Goal: Transaction & Acquisition: Purchase product/service

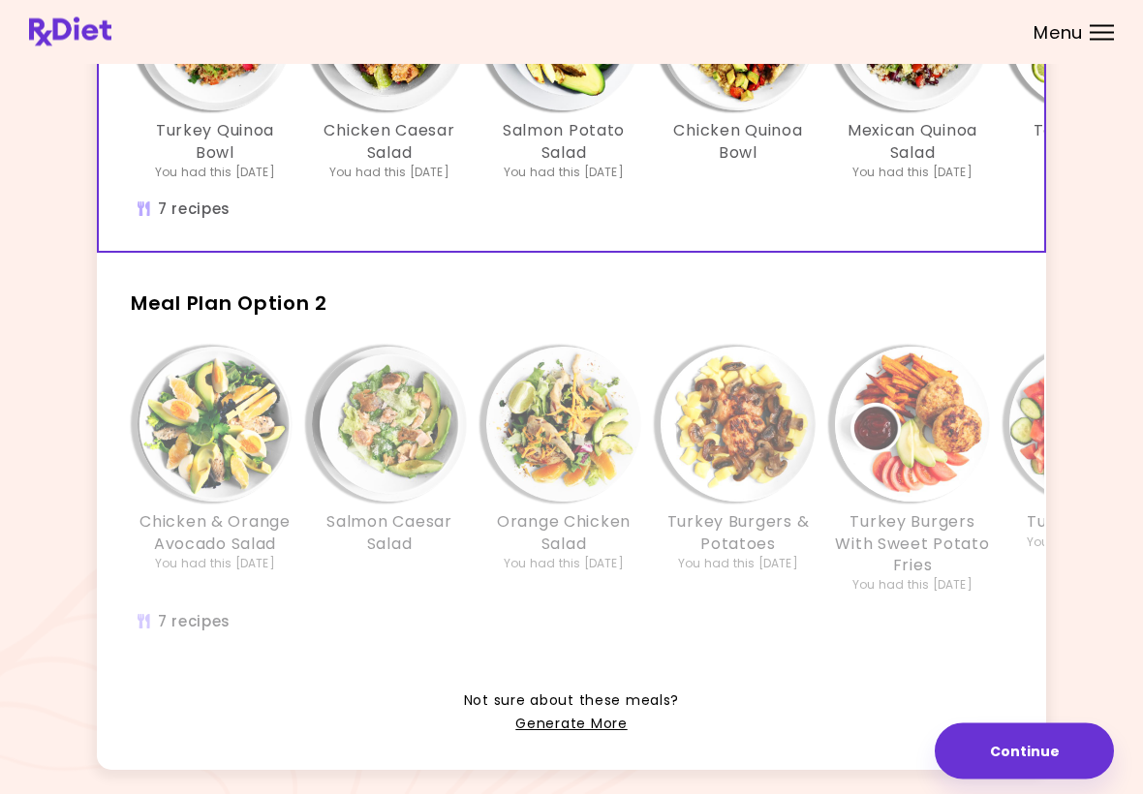
scroll to position [333, 0]
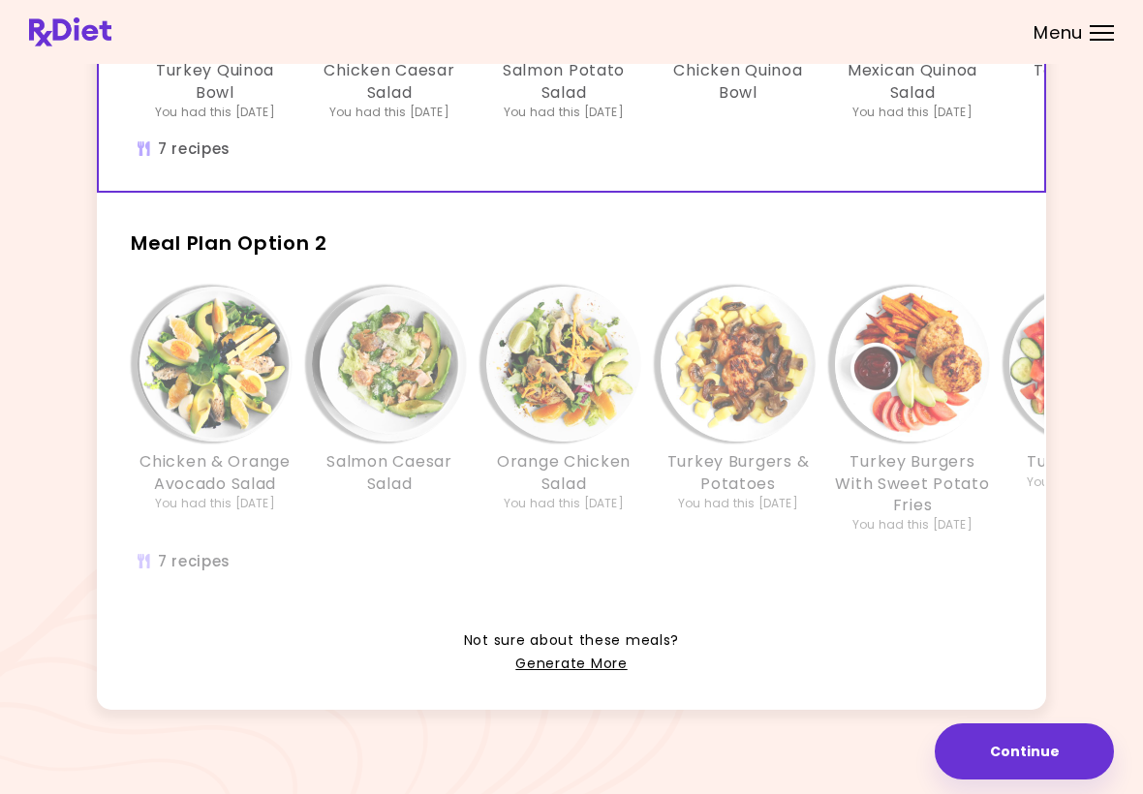
click at [577, 666] on link "Generate More" at bounding box center [570, 664] width 111 height 23
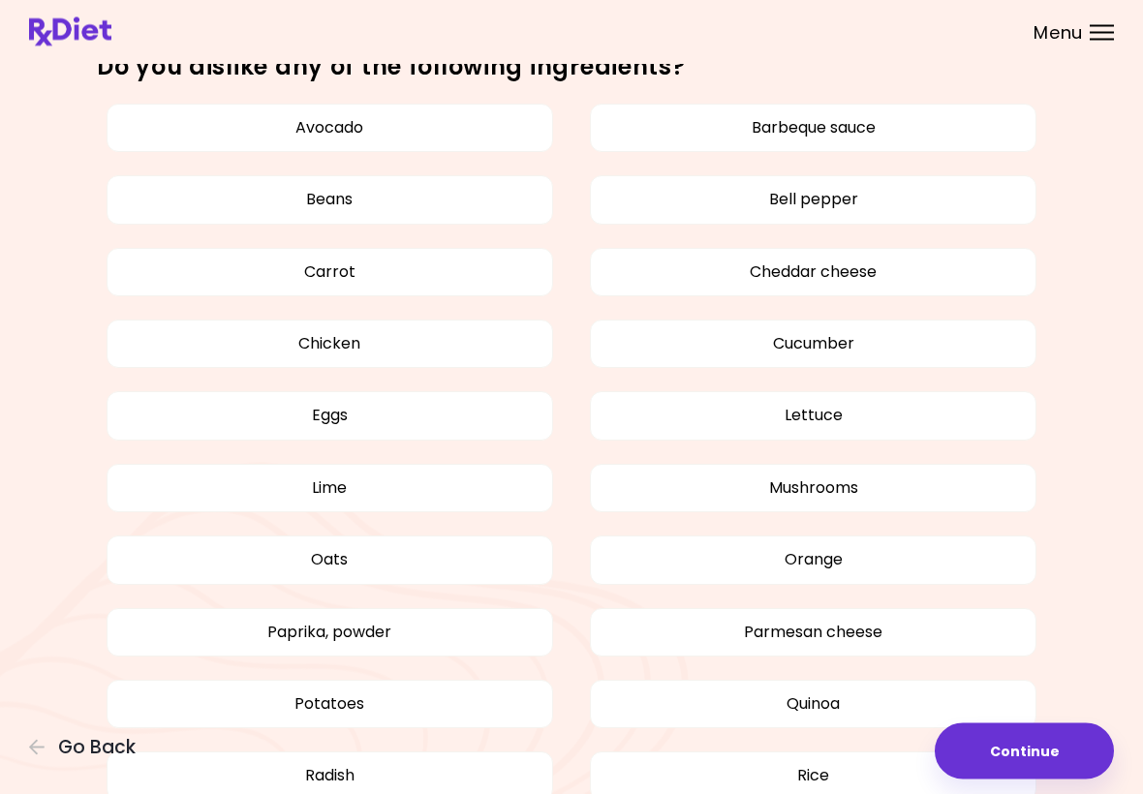
scroll to position [1057, 0]
click at [862, 131] on button "Barbeque sauce" at bounding box center [813, 128] width 447 height 48
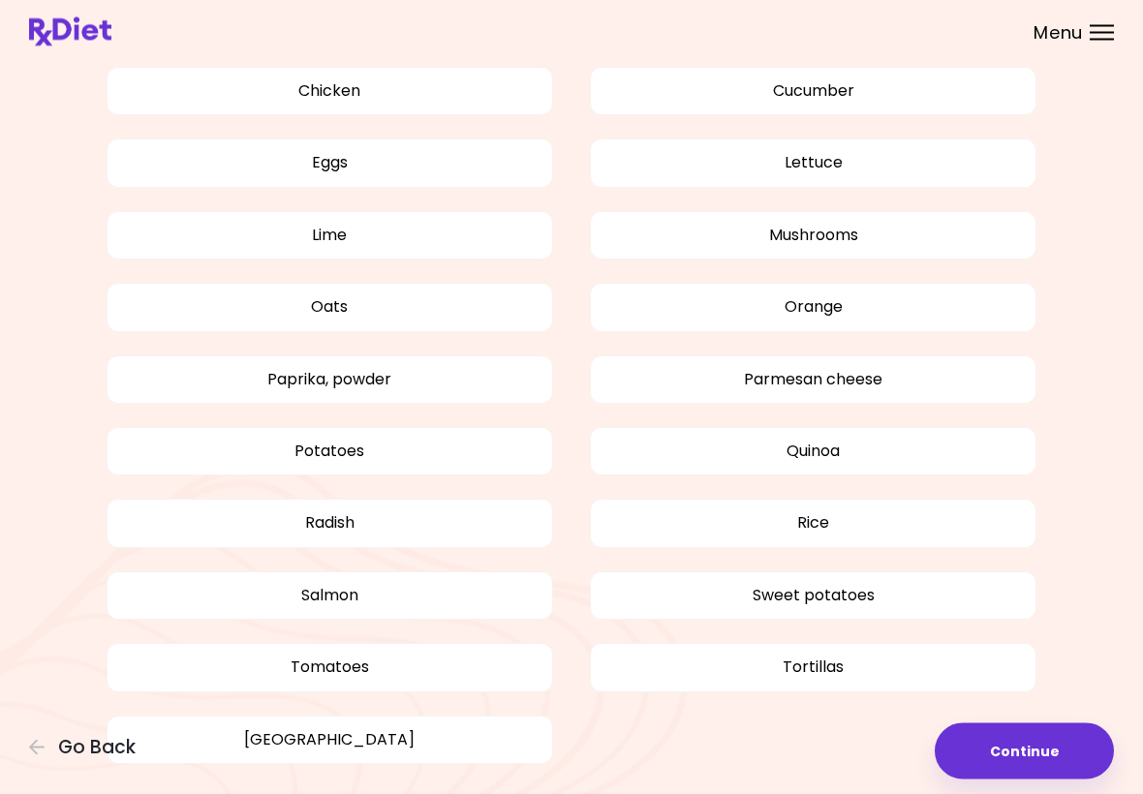
scroll to position [1310, 0]
click at [360, 509] on button "Radish" at bounding box center [330, 523] width 447 height 48
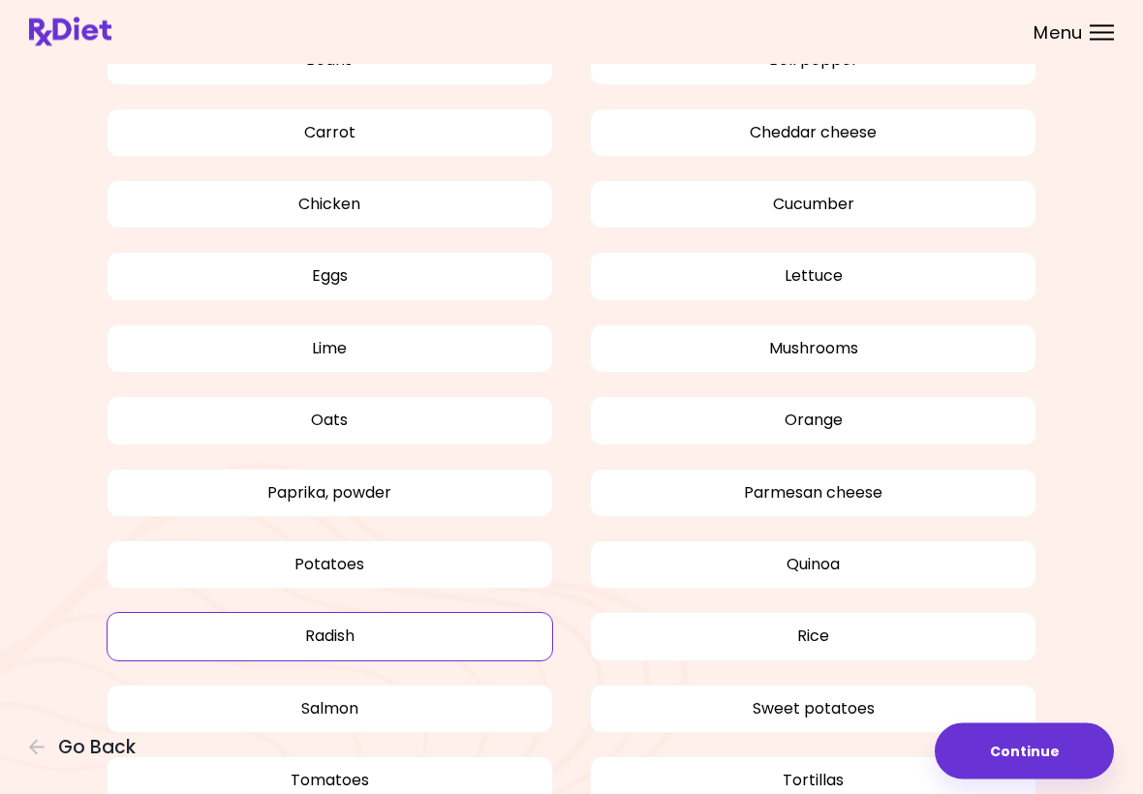
scroll to position [1198, 0]
click at [375, 558] on button "Potatoes" at bounding box center [330, 564] width 447 height 48
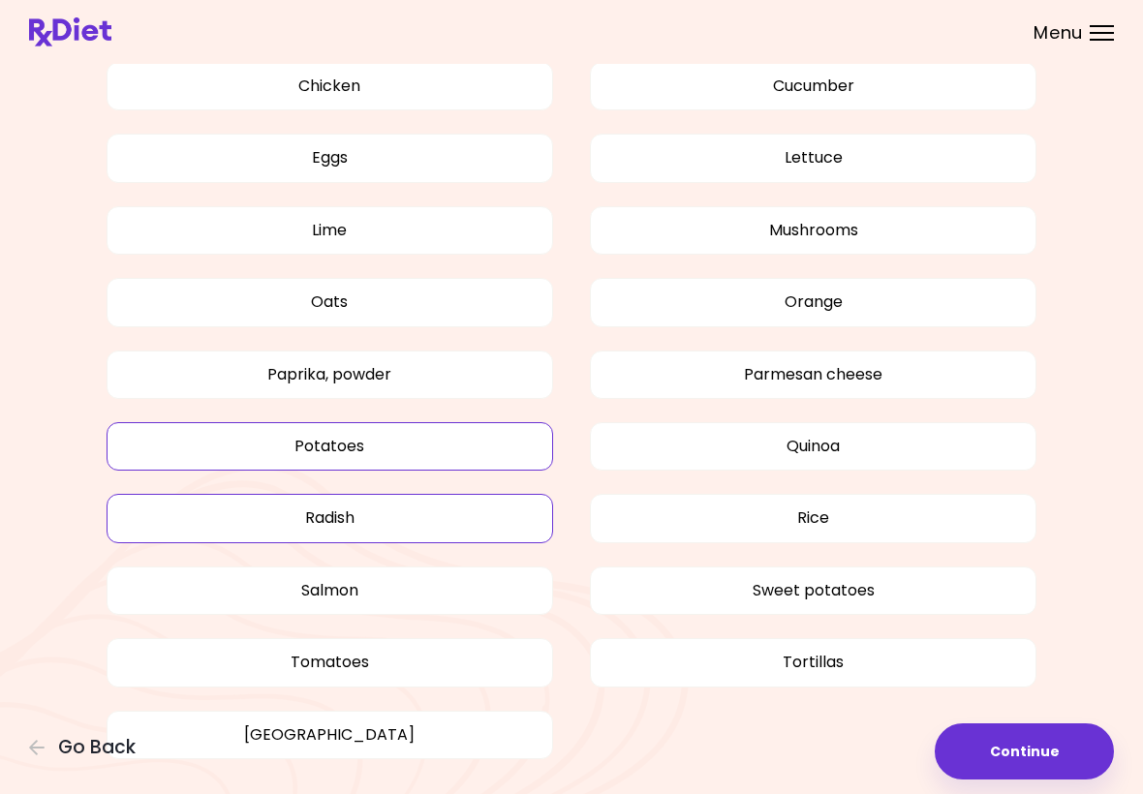
scroll to position [1372, 0]
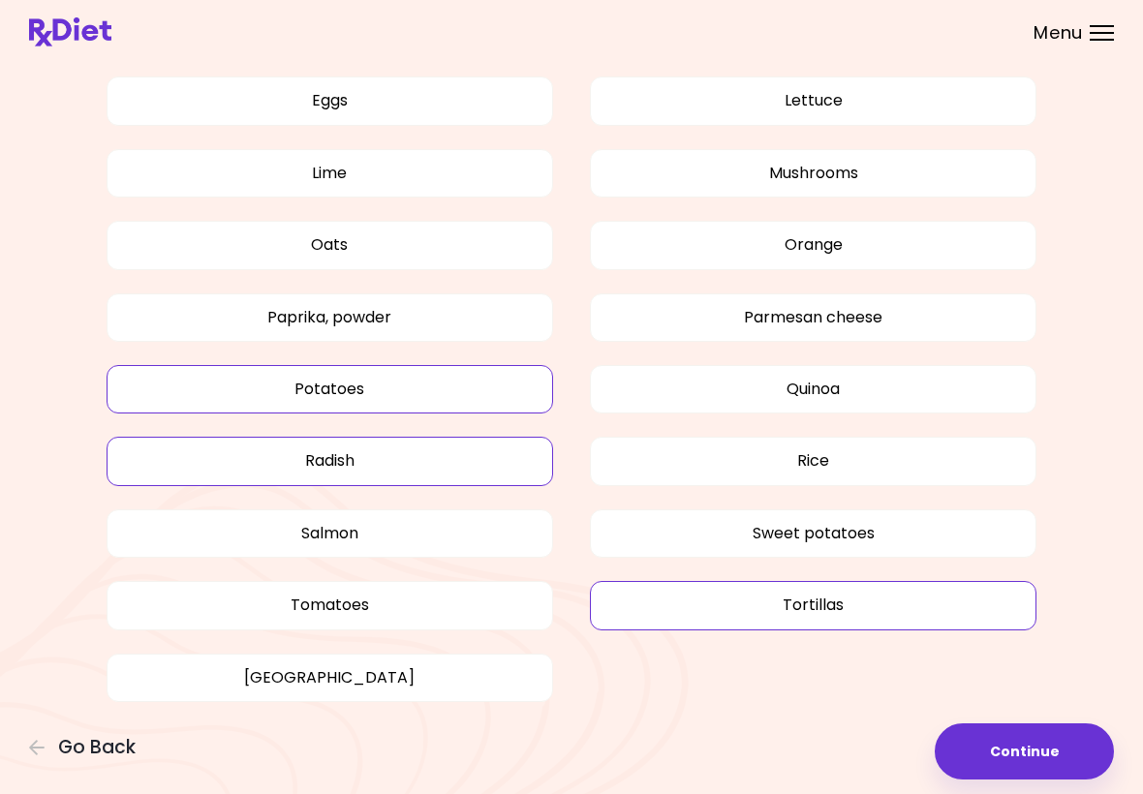
click at [931, 593] on button "Tortillas" at bounding box center [813, 605] width 447 height 48
click at [1044, 758] on button "Continue" at bounding box center [1024, 752] width 179 height 56
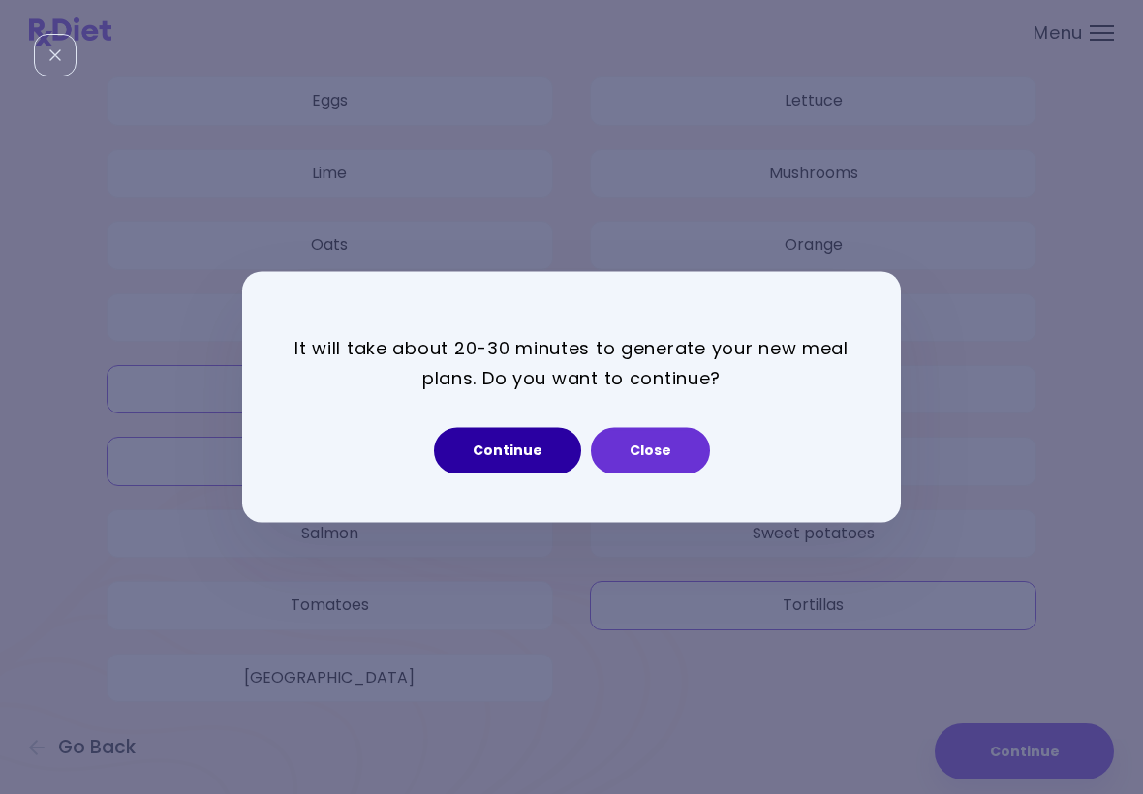
click at [527, 466] on button "Continue" at bounding box center [507, 451] width 147 height 47
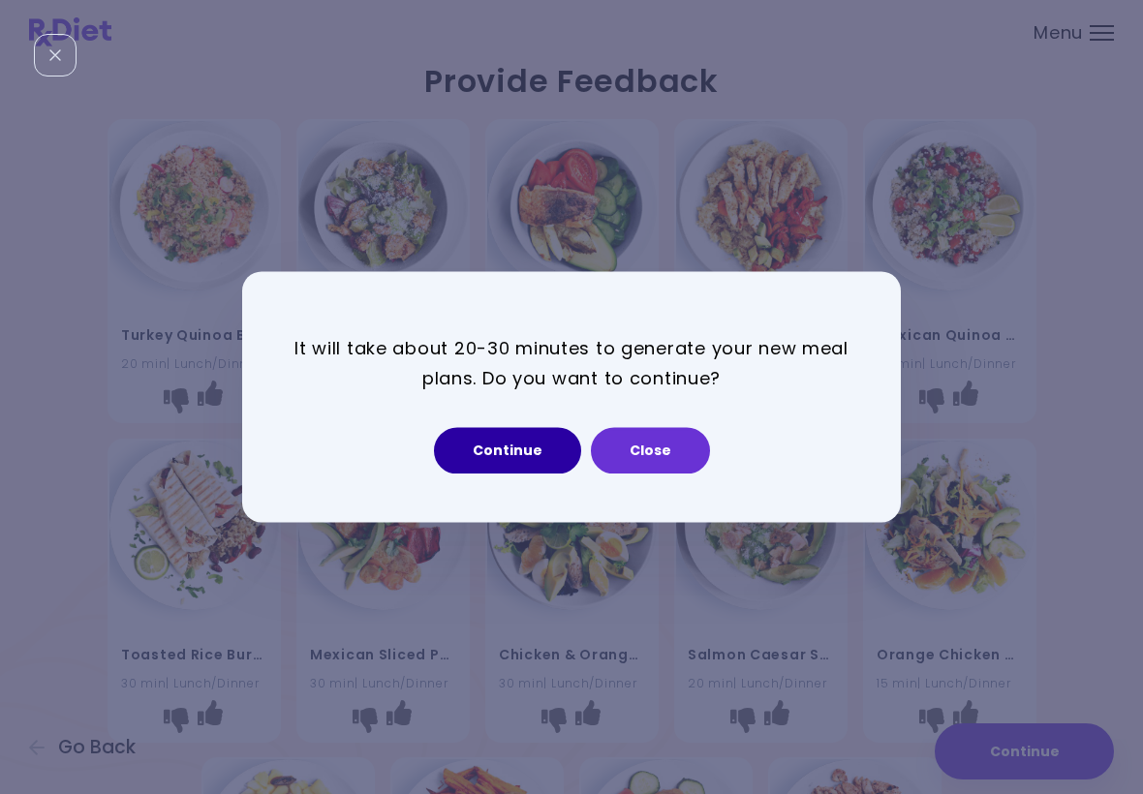
select select "*"
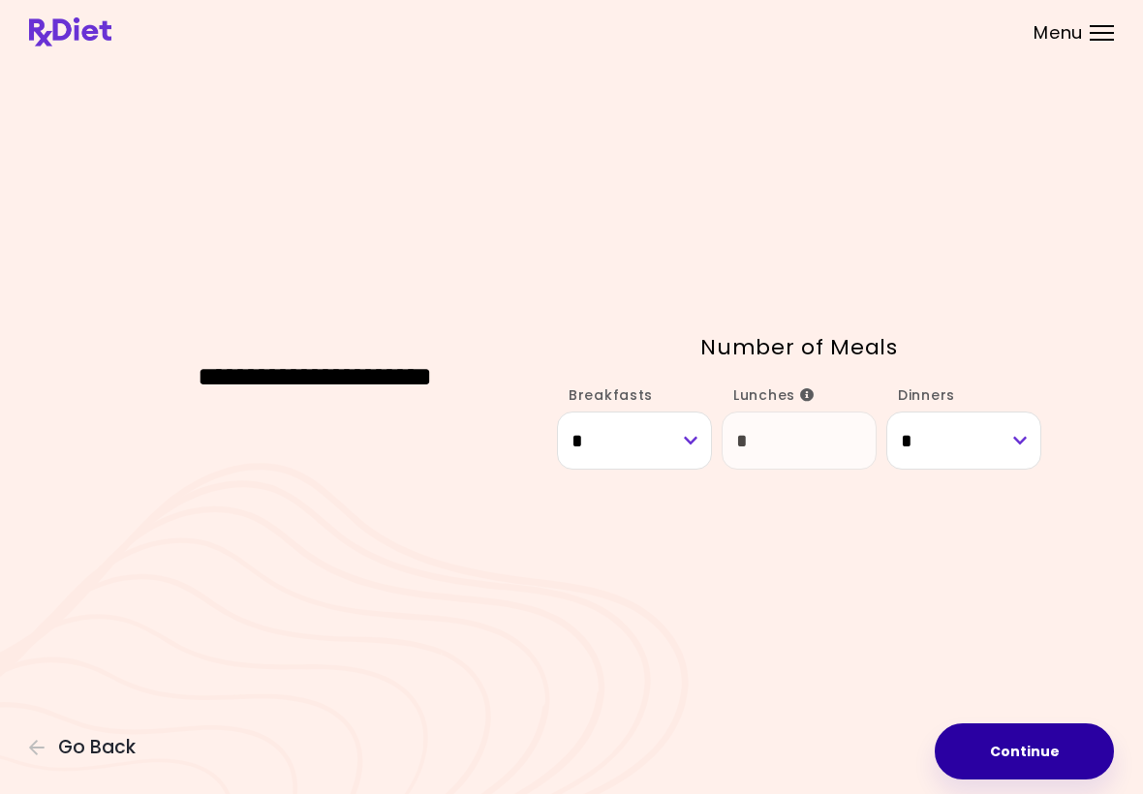
click at [1028, 761] on button "Continue" at bounding box center [1024, 752] width 179 height 56
